Goal: Find specific page/section: Find specific page/section

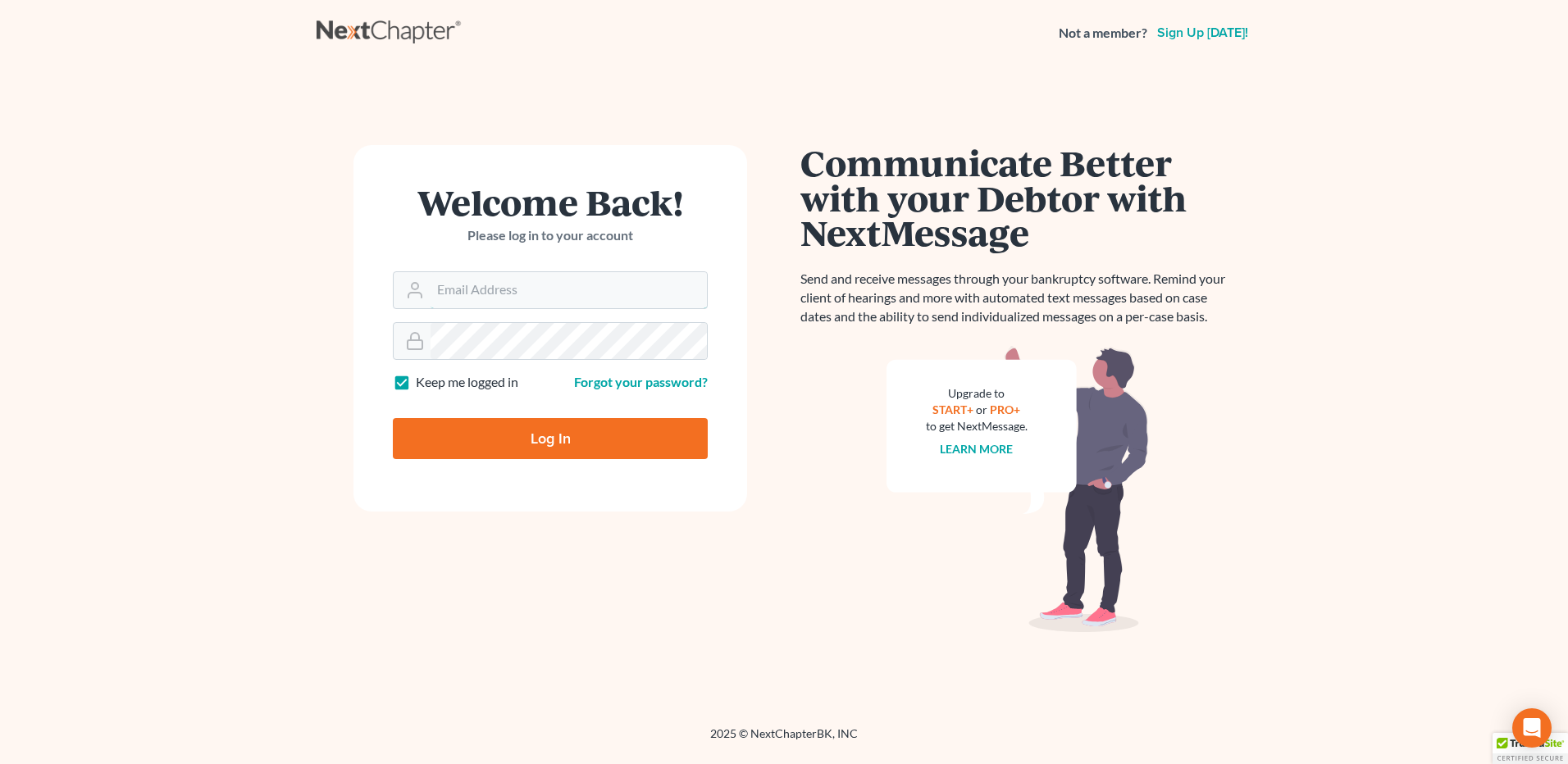
type input "[EMAIL_ADDRESS][DOMAIN_NAME]"
click at [524, 429] on input "Log In" at bounding box center [550, 439] width 315 height 41
type input "Thinking..."
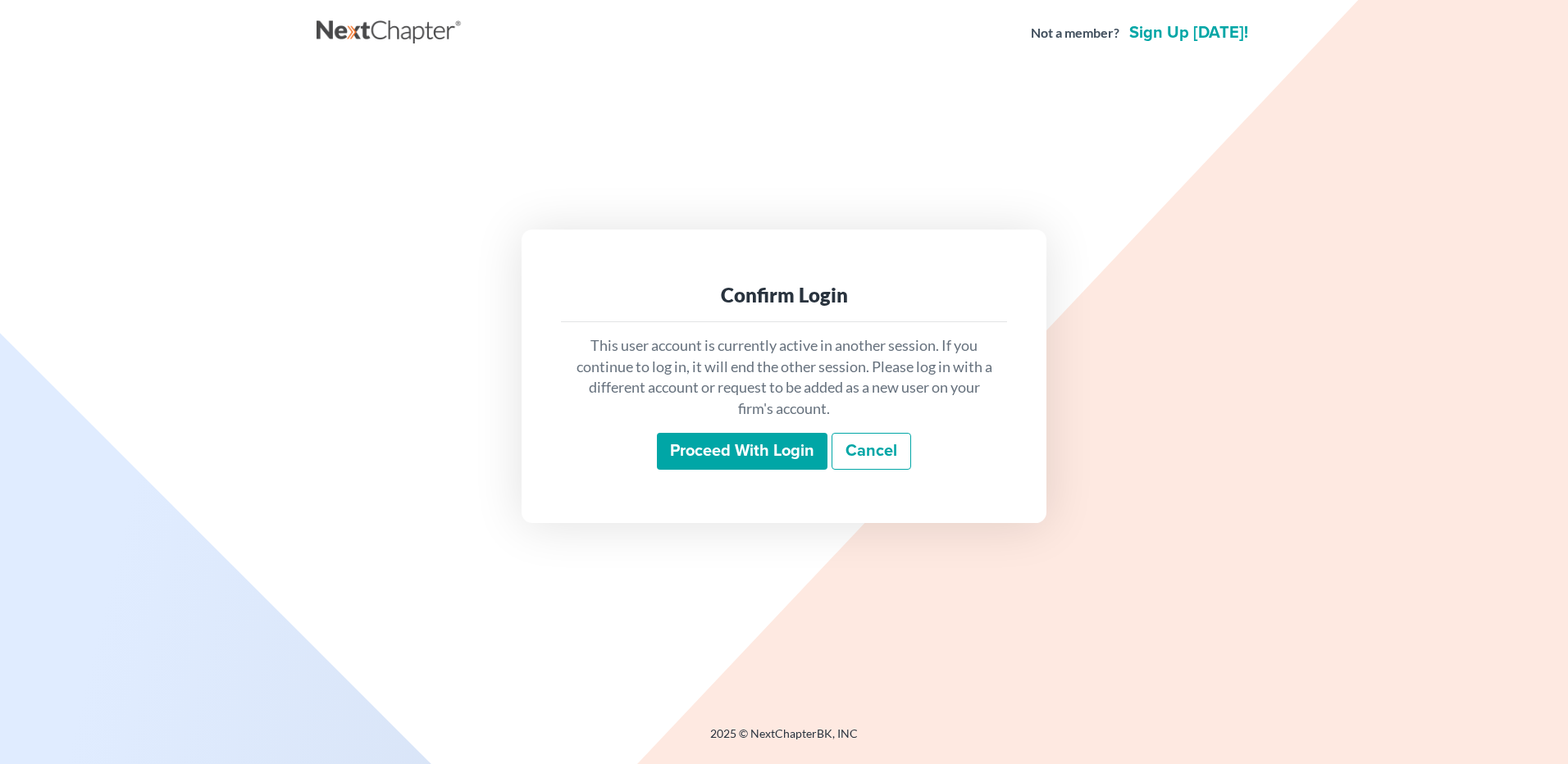
click at [732, 435] on input "Proceed with login" at bounding box center [742, 451] width 171 height 37
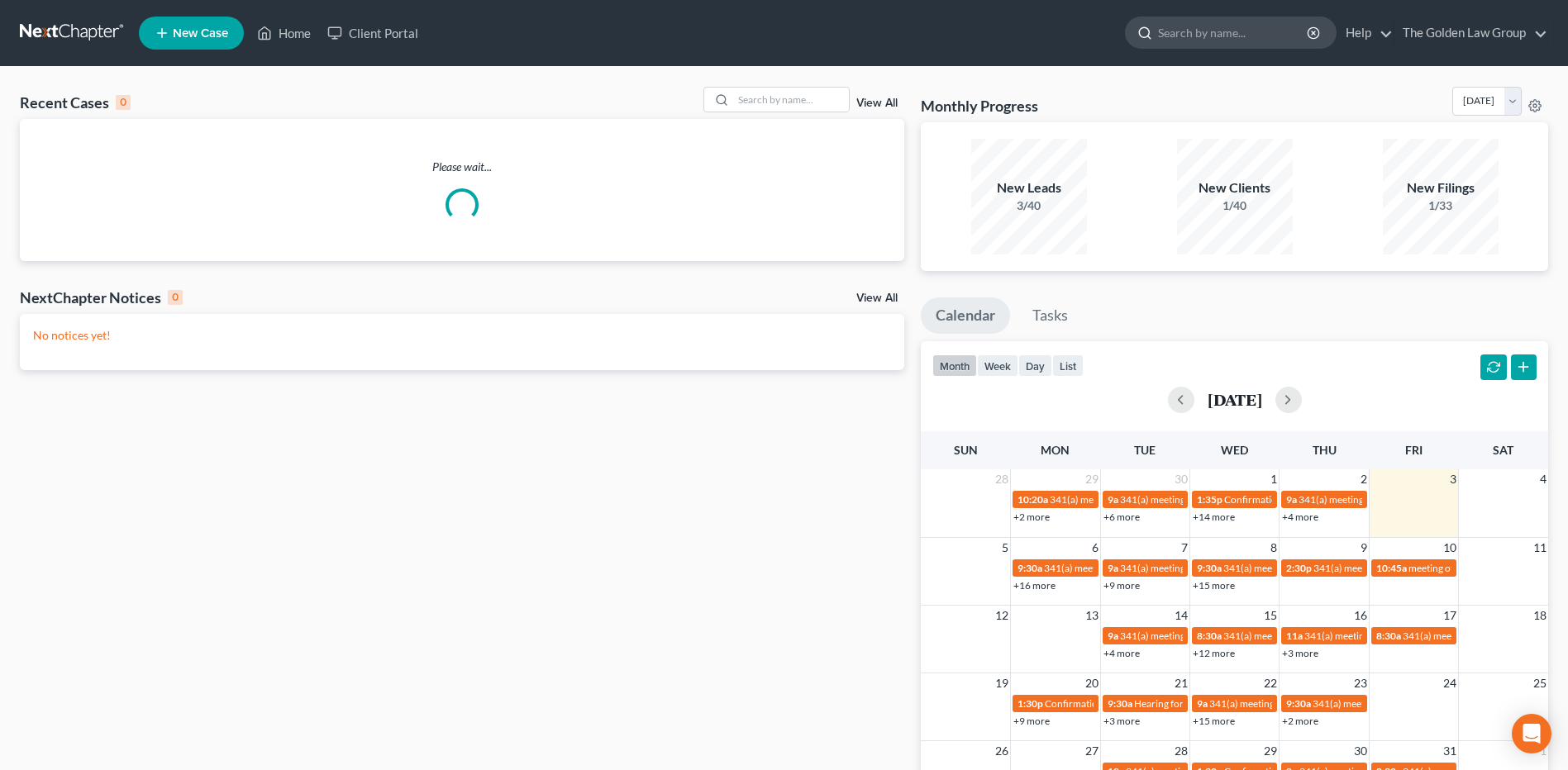
click at [1200, 32] on input "search" at bounding box center [1233, 32] width 152 height 30
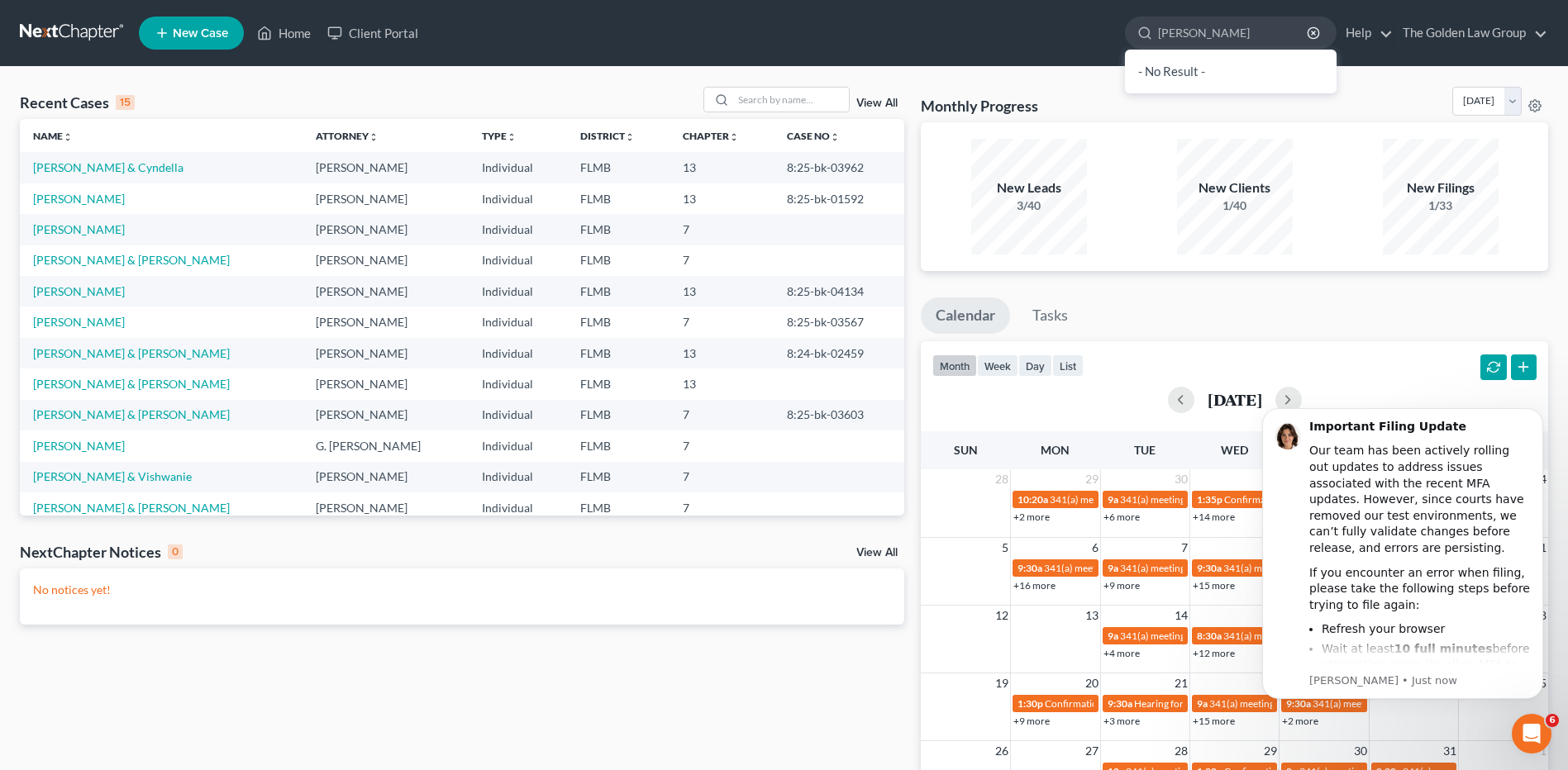
type input "[PERSON_NAME]"
click at [1072, 10] on nav "Home New Case Client Portal The Golden Law Group [EMAIL_ADDRESS][DOMAIN_NAME] M…" at bounding box center [784, 33] width 1568 height 66
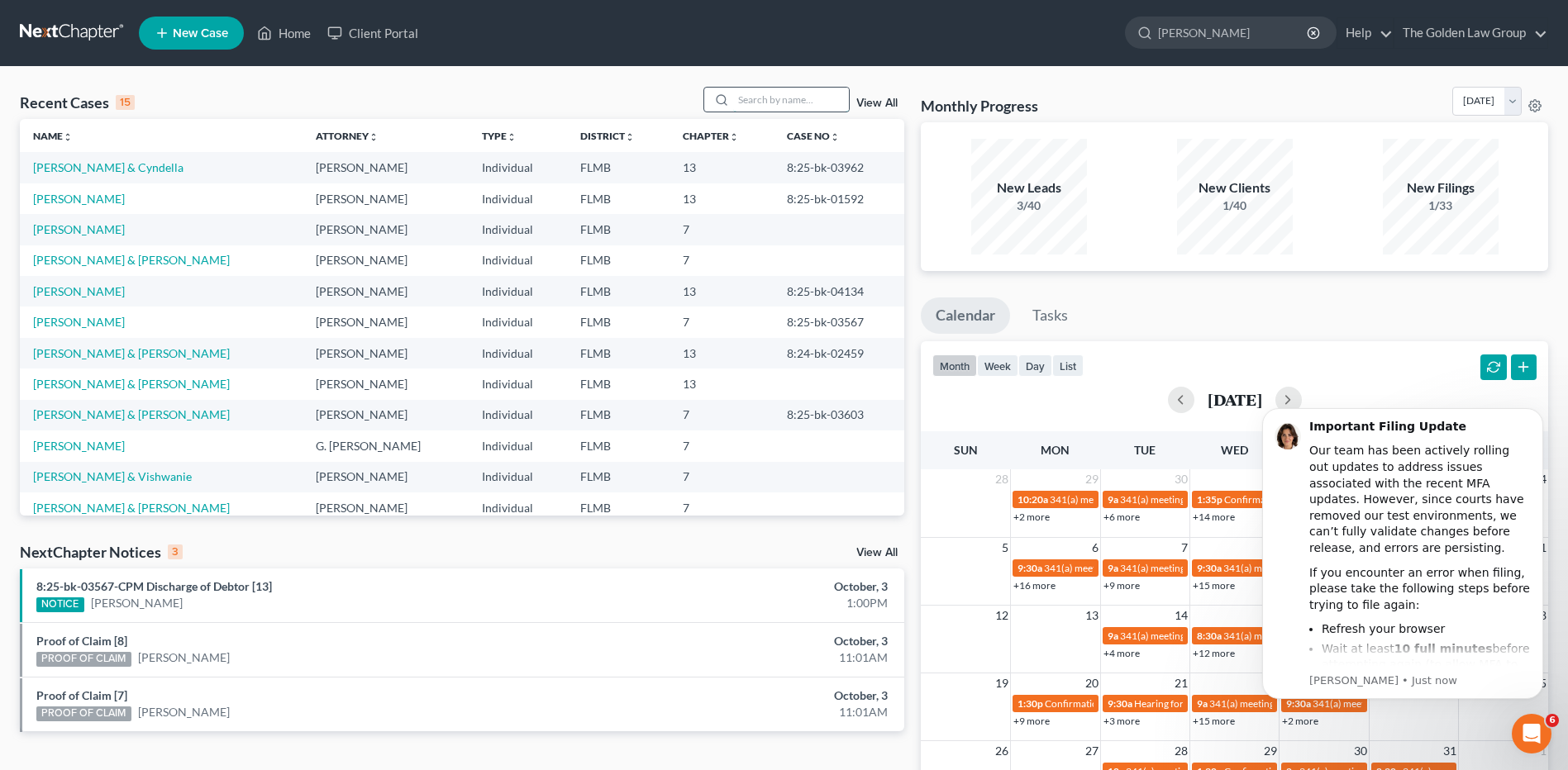
click at [766, 98] on input "search" at bounding box center [791, 99] width 116 height 24
type input "[PERSON_NAME]"
